Goal: Task Accomplishment & Management: Manage account settings

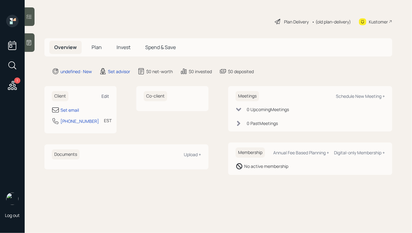
click at [106, 96] on div "Edit" at bounding box center [105, 96] width 8 height 6
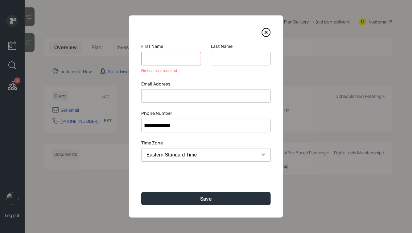
click at [222, 56] on input at bounding box center [241, 59] width 60 height 14
type input "[PERSON_NAME]"
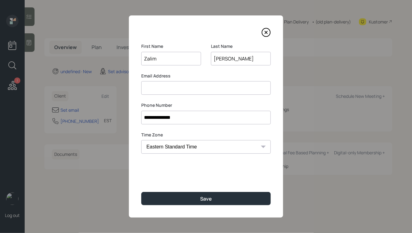
type input "Zalim"
click at [206, 205] on div "**********" at bounding box center [206, 116] width 154 height 202
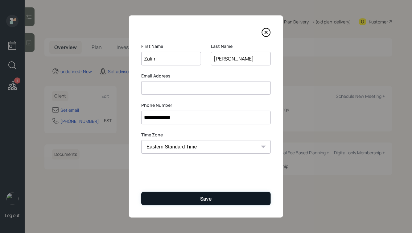
click at [211, 197] on div "Save" at bounding box center [206, 198] width 12 height 7
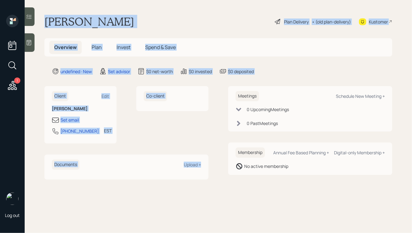
drag, startPoint x: 45, startPoint y: 20, endPoint x: 214, endPoint y: 168, distance: 225.0
click at [214, 168] on main "[PERSON_NAME] Plan Delivery • (old plan-delivery) Kustomer Overview Plan Invest…" at bounding box center [218, 116] width 387 height 233
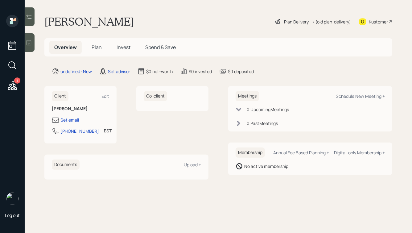
click at [263, 172] on div "Membership Annual Fee Based Planning + Digital-only Membership + No active memb…" at bounding box center [310, 158] width 164 height 32
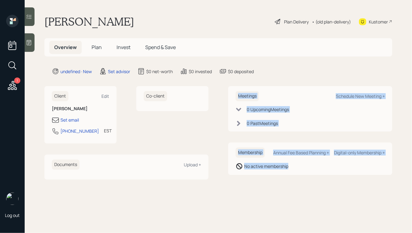
drag, startPoint x: 302, startPoint y: 174, endPoint x: 214, endPoint y: 74, distance: 133.2
click at [214, 74] on main "[PERSON_NAME] Plan Delivery • (old plan-delivery) Kustomer Overview Plan Invest…" at bounding box center [218, 116] width 387 height 233
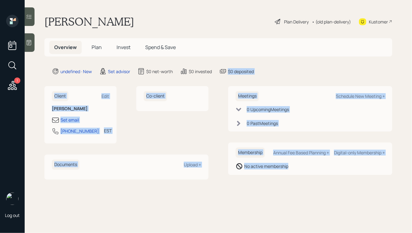
click at [240, 79] on main "[PERSON_NAME] Plan Delivery • (old plan-delivery) Kustomer Overview Plan Invest…" at bounding box center [218, 116] width 387 height 233
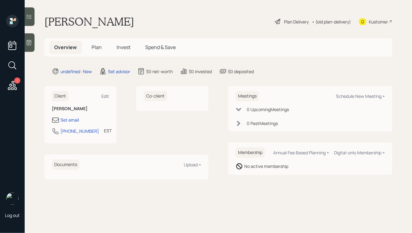
click at [181, 137] on div "Co-client" at bounding box center [172, 114] width 72 height 57
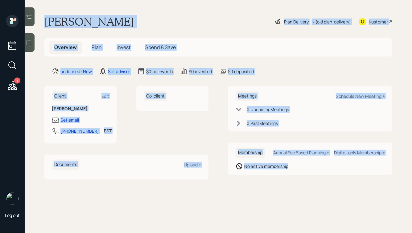
drag, startPoint x: 45, startPoint y: 20, endPoint x: 259, endPoint y: 174, distance: 263.1
click at [259, 174] on main "[PERSON_NAME] Plan Delivery • (old plan-delivery) Kustomer Overview Plan Invest…" at bounding box center [218, 116] width 387 height 233
click at [259, 174] on div "Membership Annual Fee Based Planning + Digital-only Membership + No active memb…" at bounding box center [310, 158] width 164 height 32
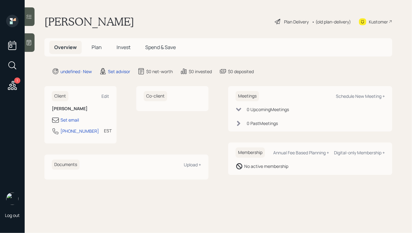
click at [33, 42] on div at bounding box center [30, 42] width 10 height 18
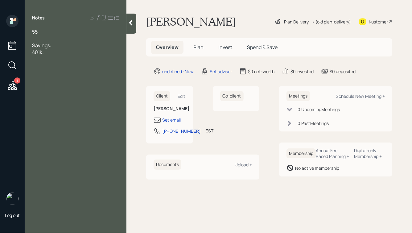
click at [68, 48] on div "Savings:" at bounding box center [75, 45] width 87 height 7
click at [55, 36] on div at bounding box center [75, 38] width 87 height 7
click at [133, 23] on icon at bounding box center [131, 23] width 6 height 6
